Goal: Task Accomplishment & Management: Manage account settings

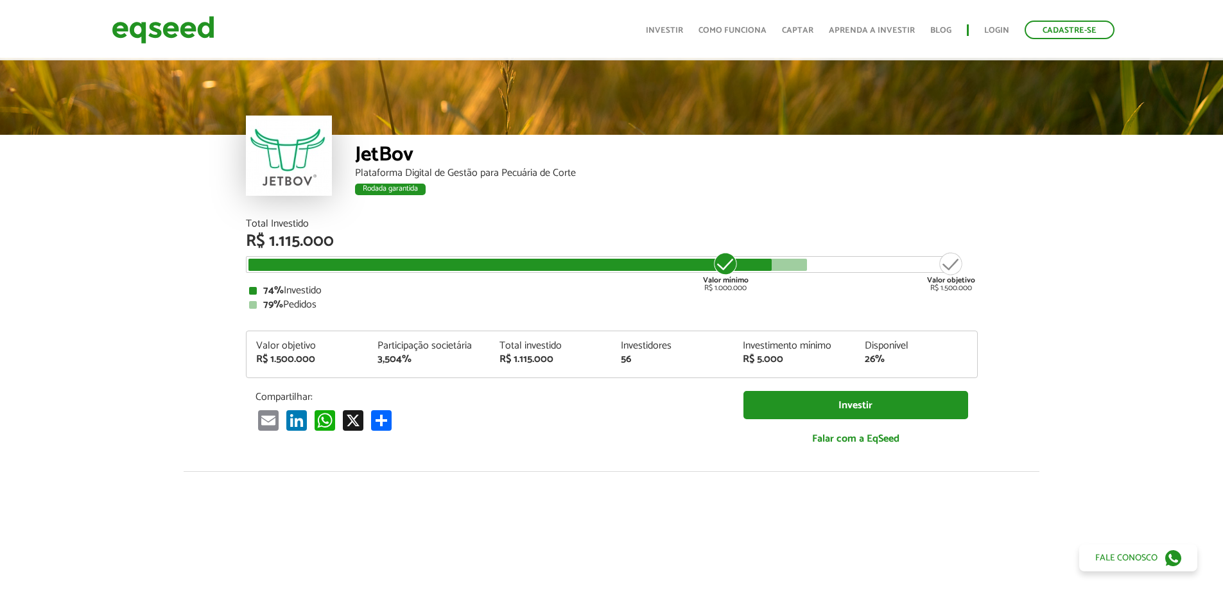
scroll to position [1747, 0]
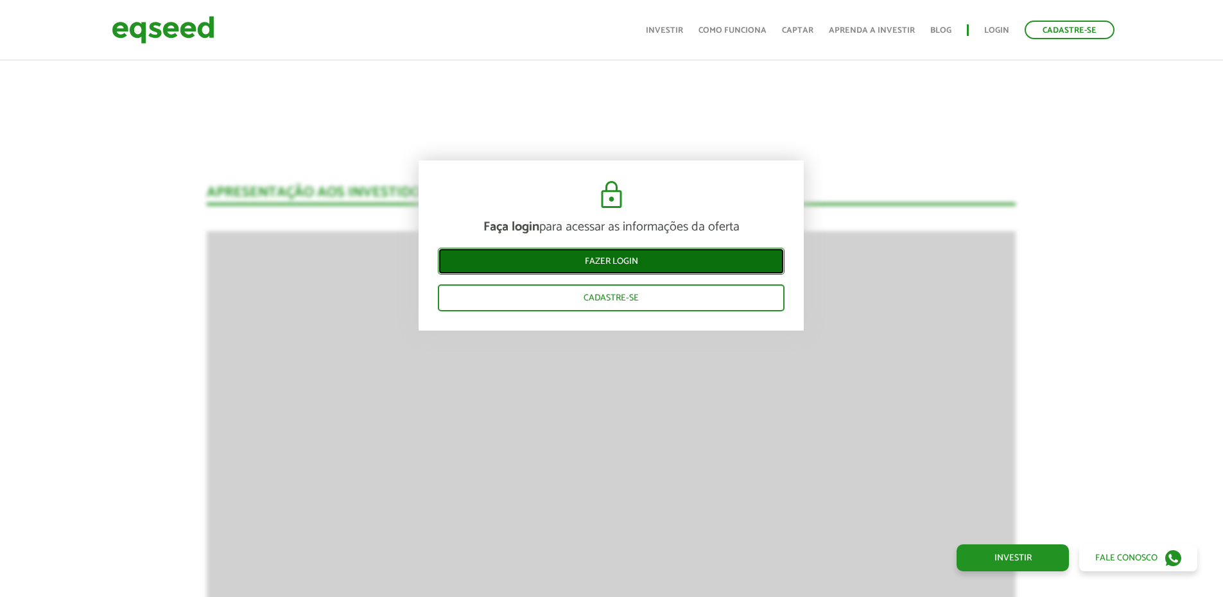
click at [655, 268] on link "Fazer login" at bounding box center [611, 261] width 347 height 27
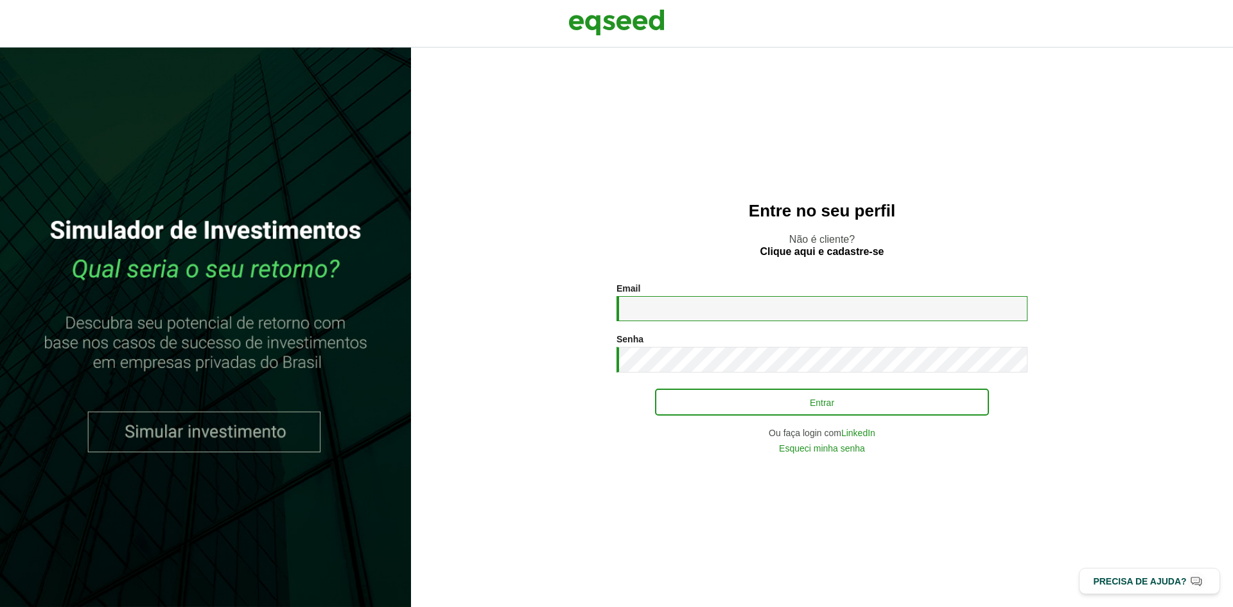
type input "**********"
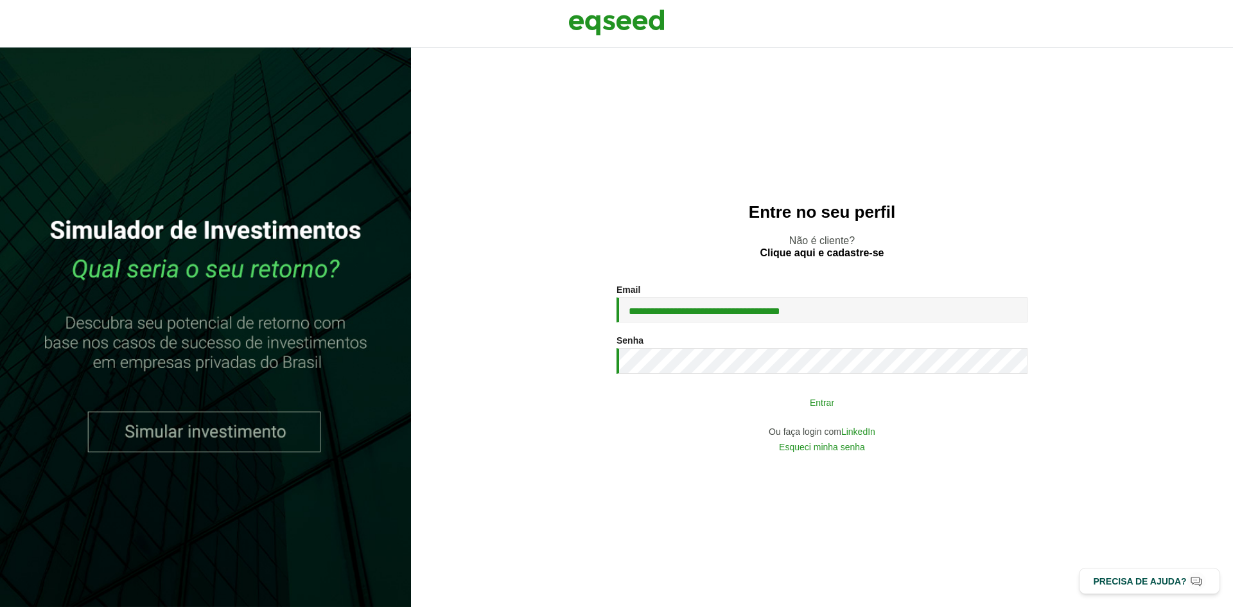
click at [754, 396] on button "Entrar" at bounding box center [822, 402] width 334 height 24
